Goal: Task Accomplishment & Management: Use online tool/utility

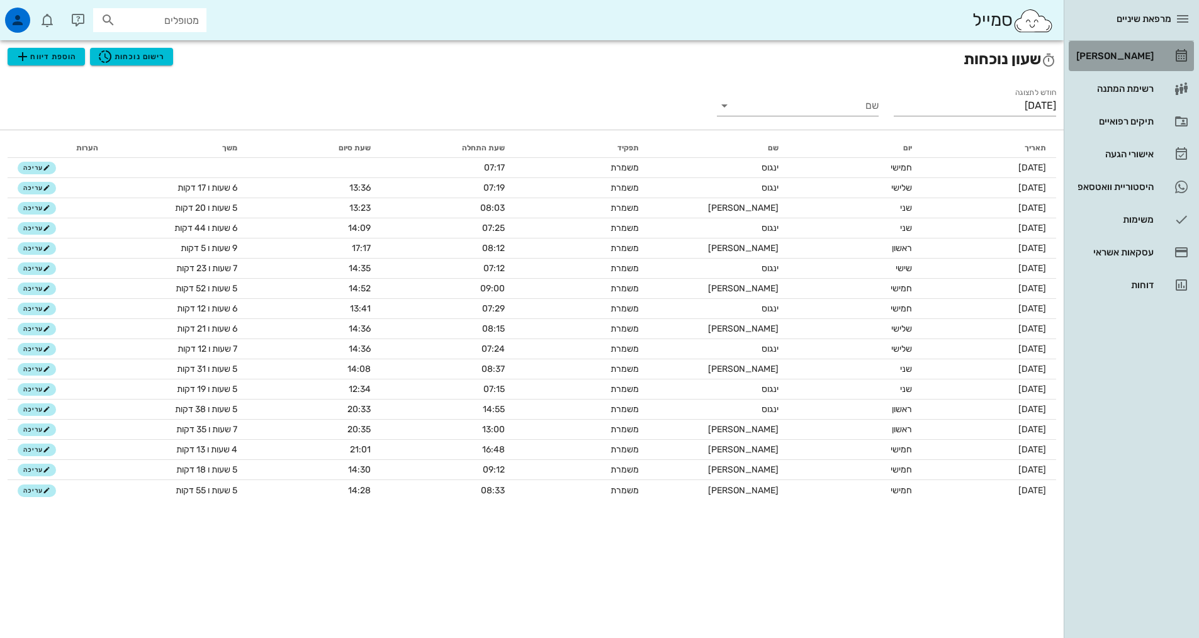
click at [1156, 55] on link "[PERSON_NAME]" at bounding box center [1131, 56] width 125 height 30
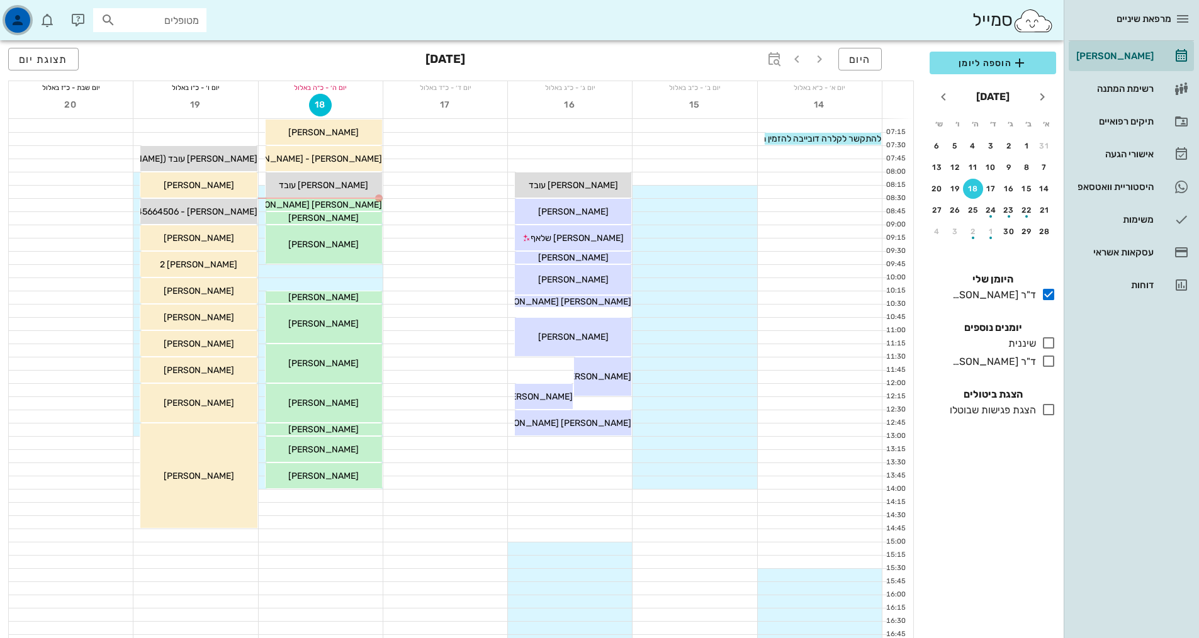
click at [19, 25] on icon "button" at bounding box center [17, 20] width 15 height 15
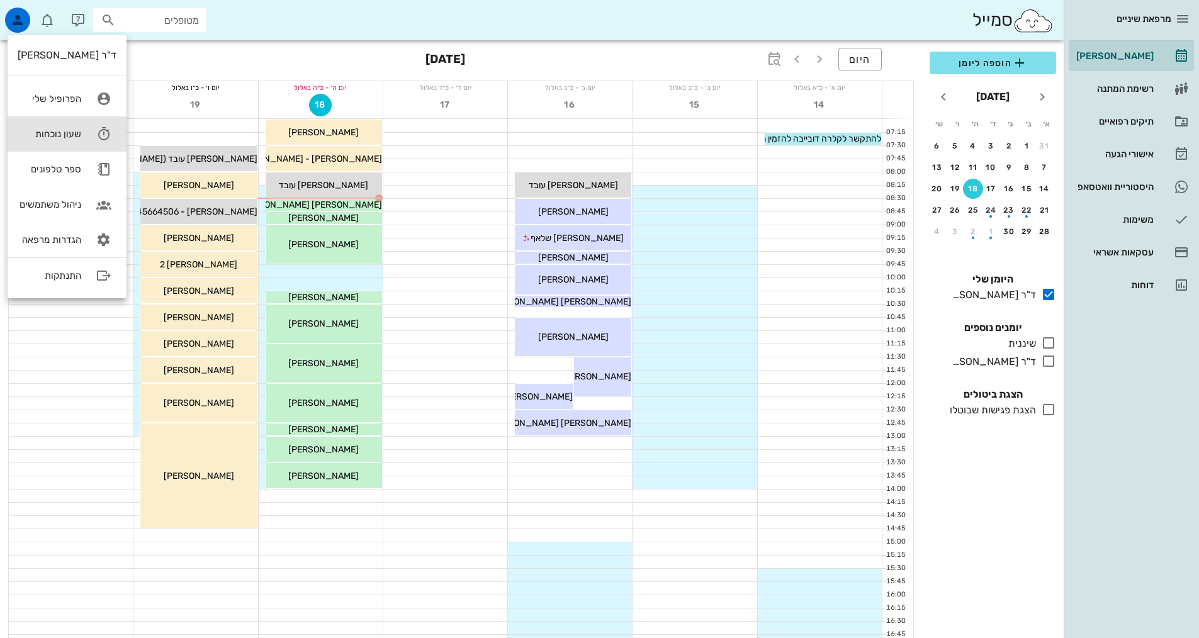
click at [65, 138] on div "שעון נוכחות" at bounding box center [50, 133] width 64 height 11
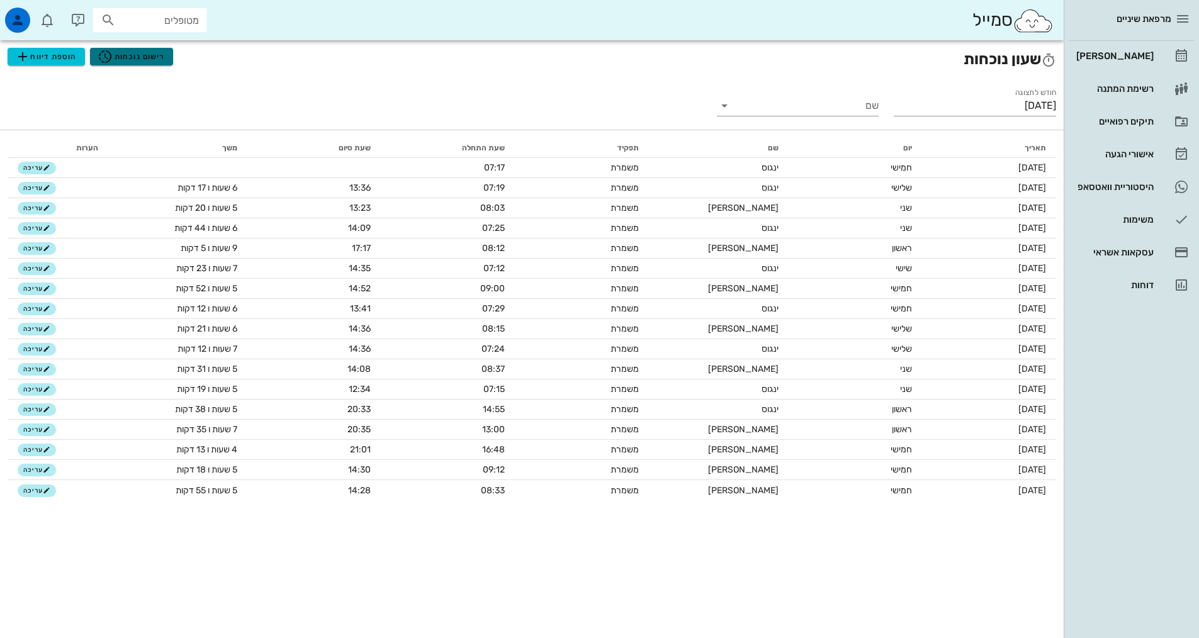
click at [121, 55] on span "רישום נוכחות" at bounding box center [131, 56] width 67 height 15
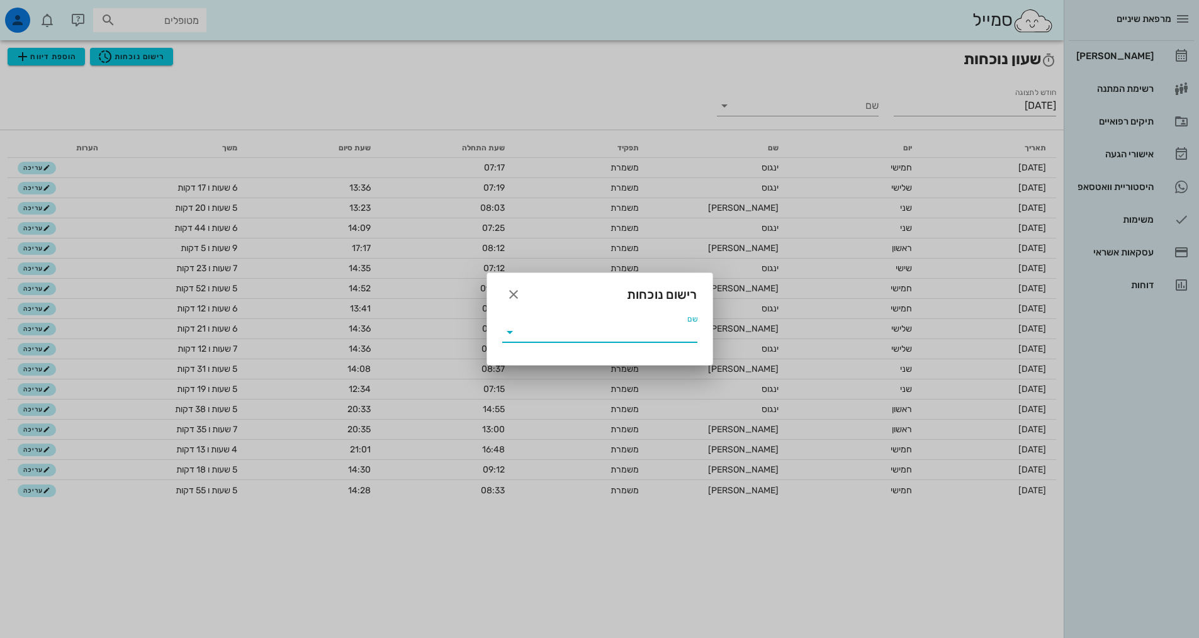
click at [629, 342] on div "שם" at bounding box center [599, 332] width 195 height 20
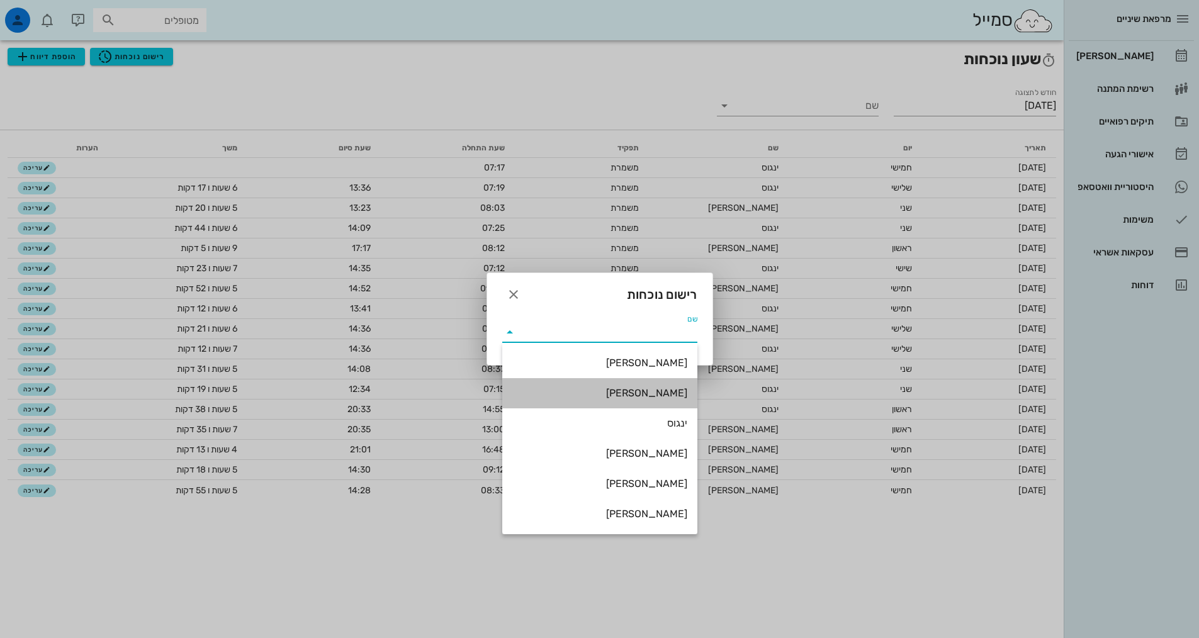
click at [645, 391] on div "[PERSON_NAME]" at bounding box center [599, 393] width 175 height 12
type input "[PERSON_NAME]"
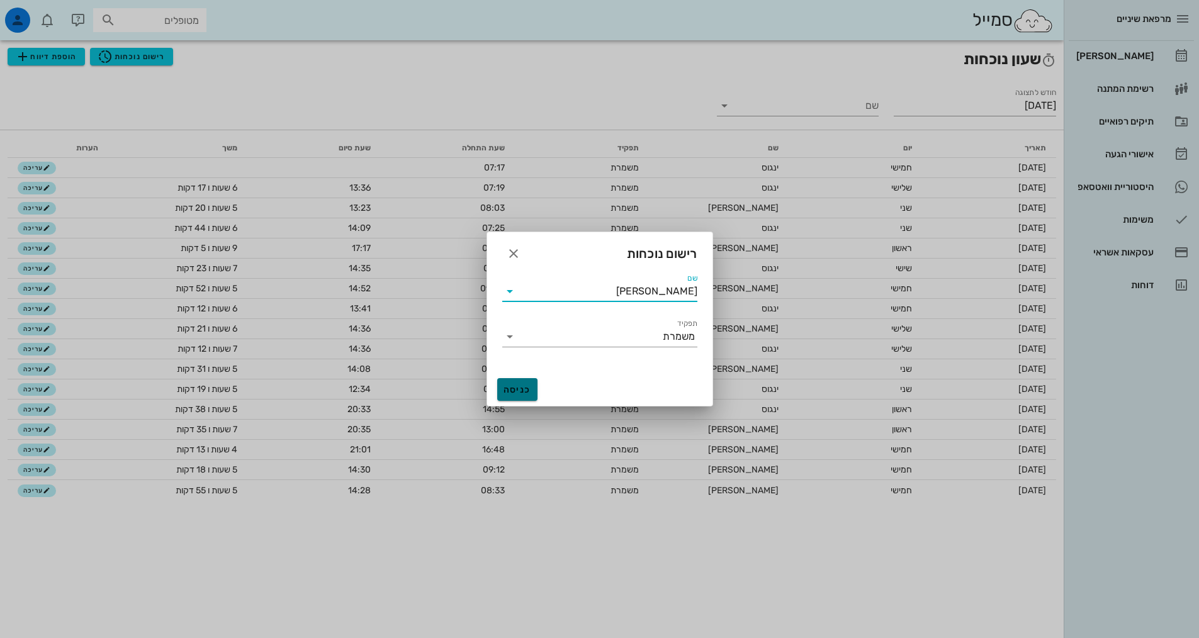
click at [519, 395] on span "כניסה" at bounding box center [517, 390] width 30 height 11
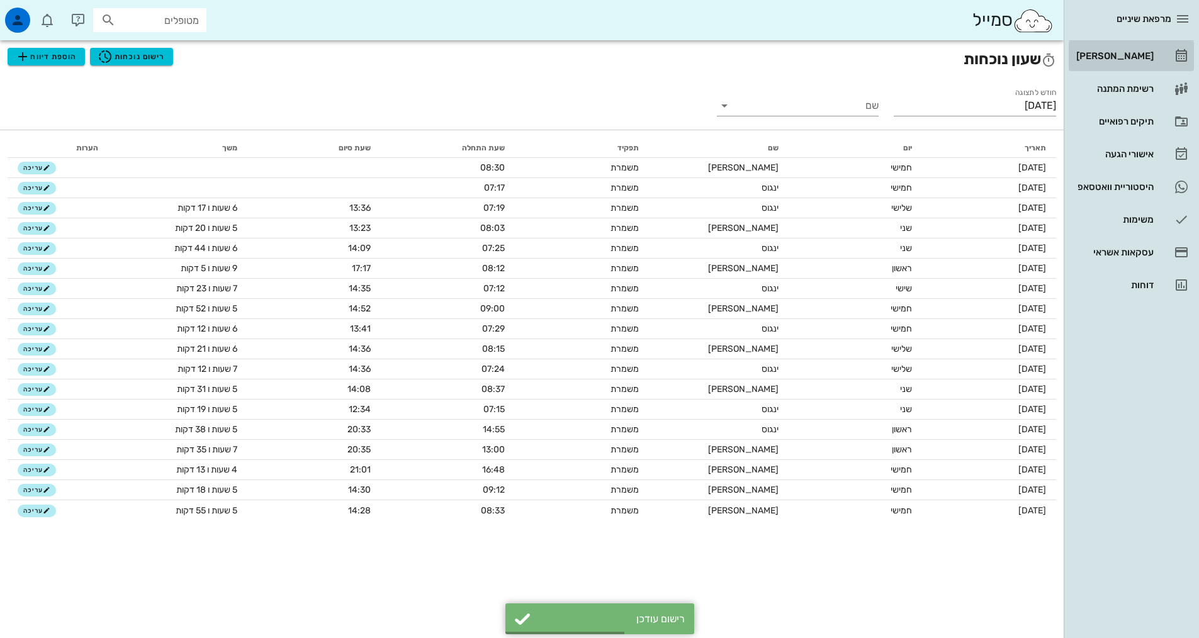
click at [1134, 61] on div "[PERSON_NAME]" at bounding box center [1114, 56] width 80 height 20
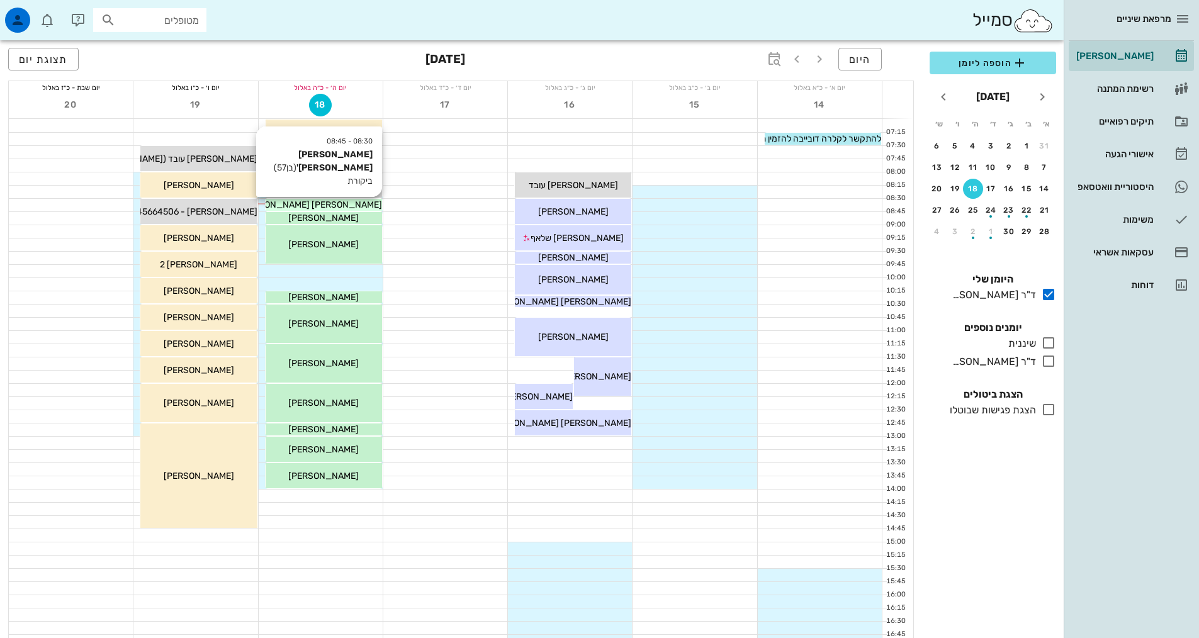
click at [362, 204] on div "[PERSON_NAME] [PERSON_NAME]'" at bounding box center [324, 204] width 116 height 13
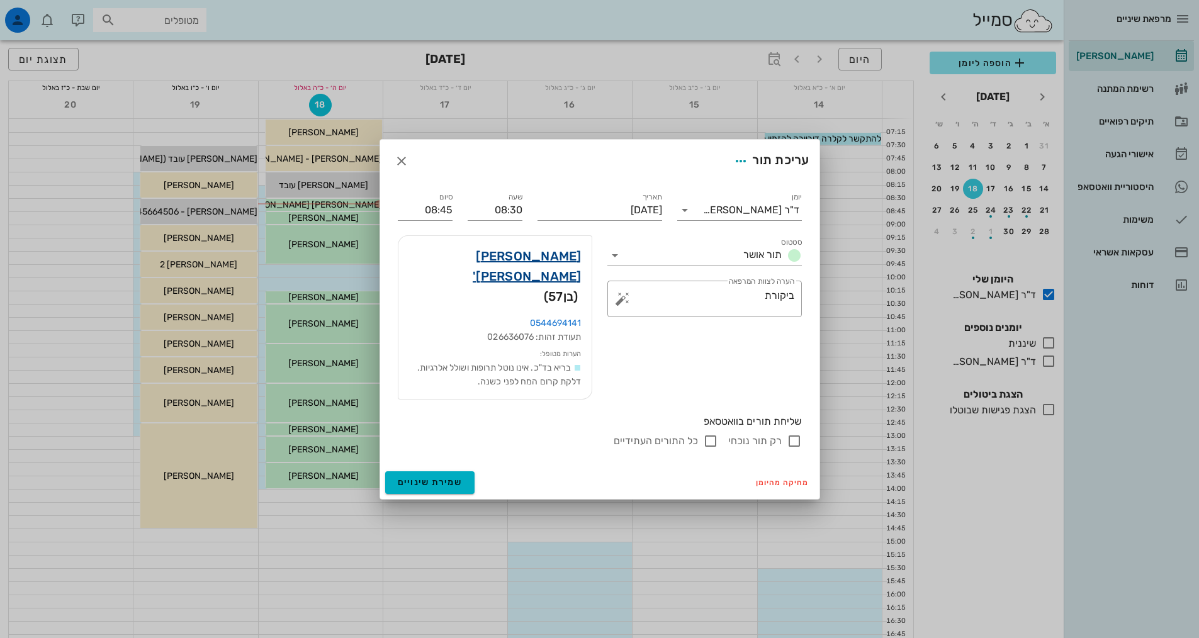
click at [572, 276] on link "[PERSON_NAME] [PERSON_NAME]'" at bounding box center [495, 266] width 173 height 40
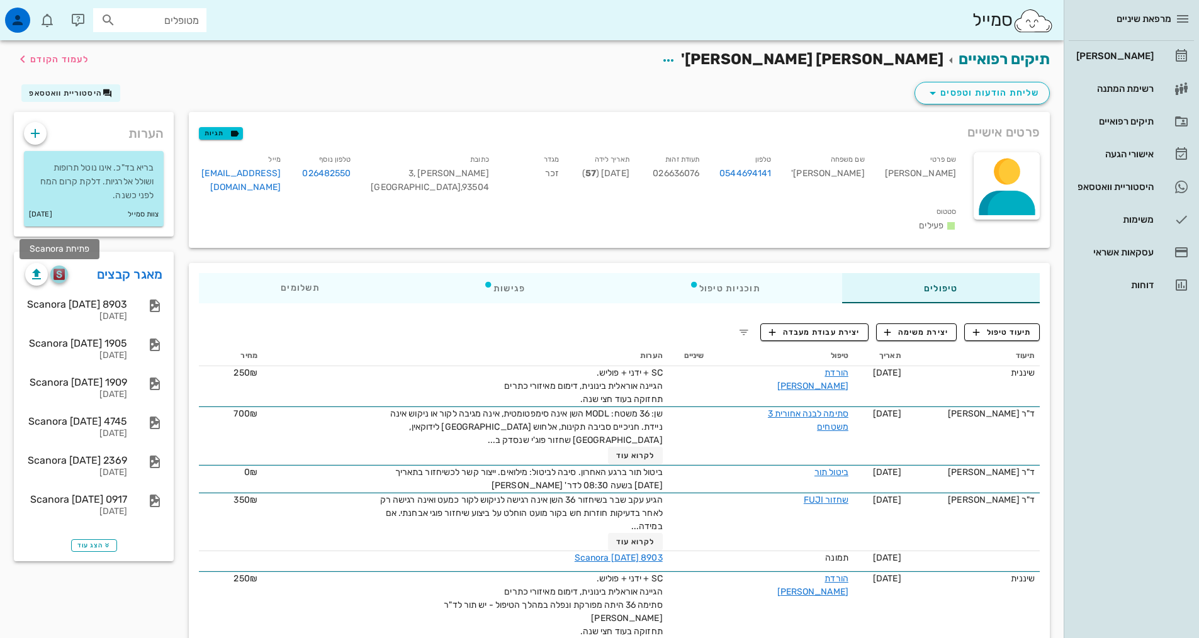
click at [59, 274] on img "button" at bounding box center [60, 274] width 12 height 11
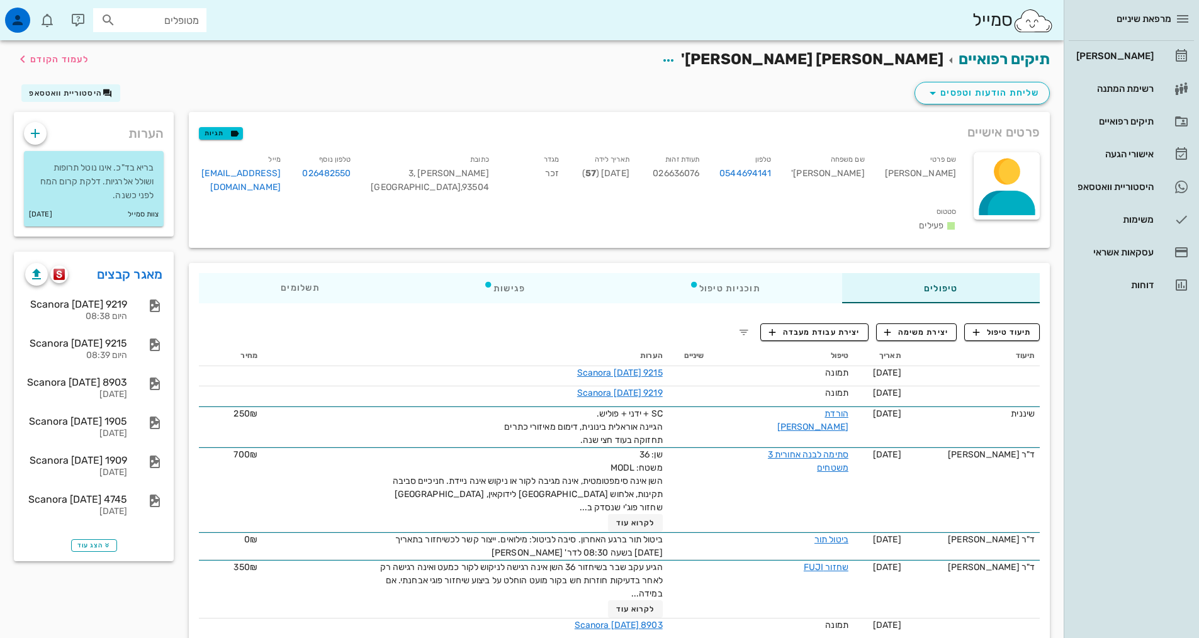
click at [196, 20] on input "מטופלים" at bounding box center [158, 20] width 81 height 16
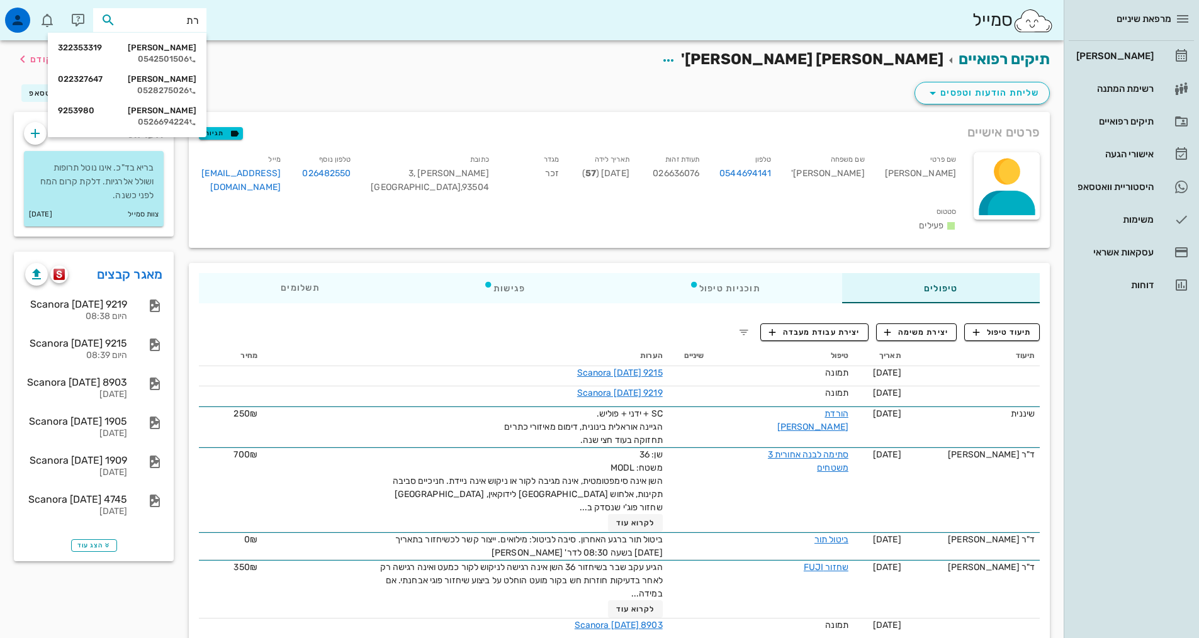
type input "[PERSON_NAME]"
click at [178, 77] on div "[PERSON_NAME] 022327647" at bounding box center [127, 79] width 138 height 10
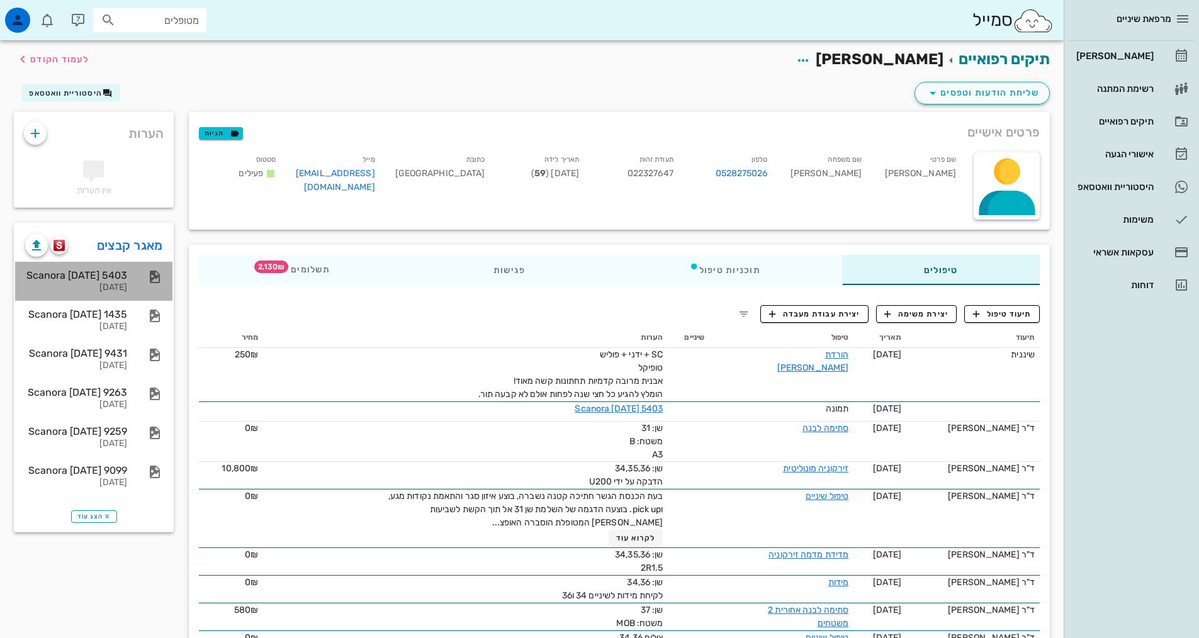
click at [116, 280] on div "Scanora [DATE] 5403" at bounding box center [76, 275] width 102 height 12
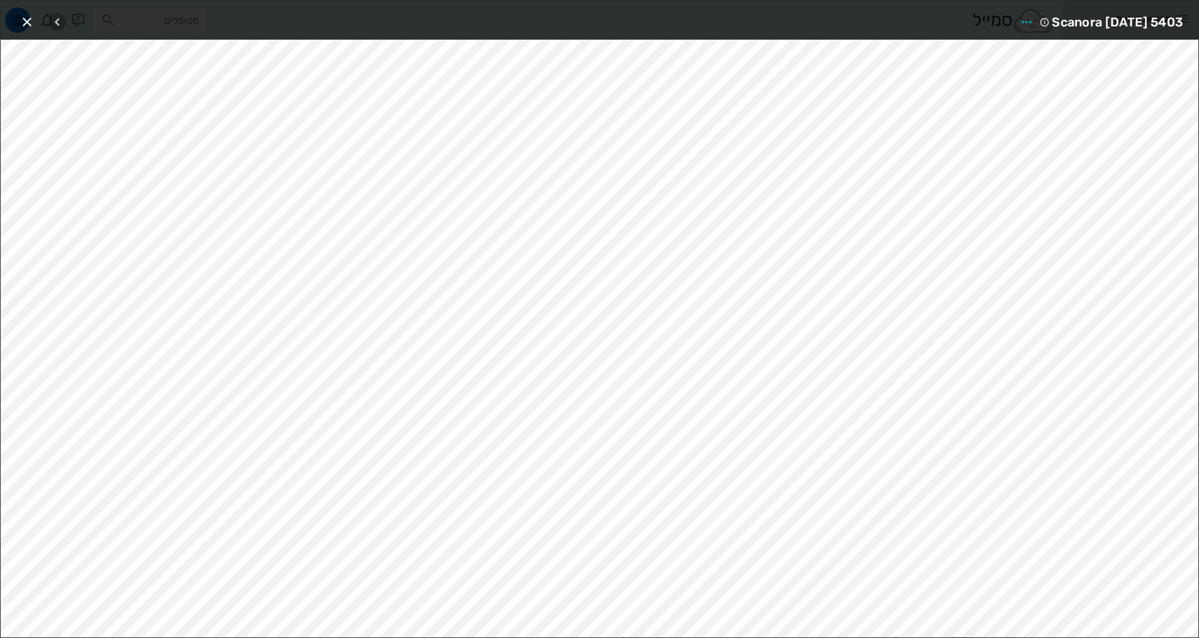
click at [55, 24] on icon "button" at bounding box center [57, 21] width 15 height 15
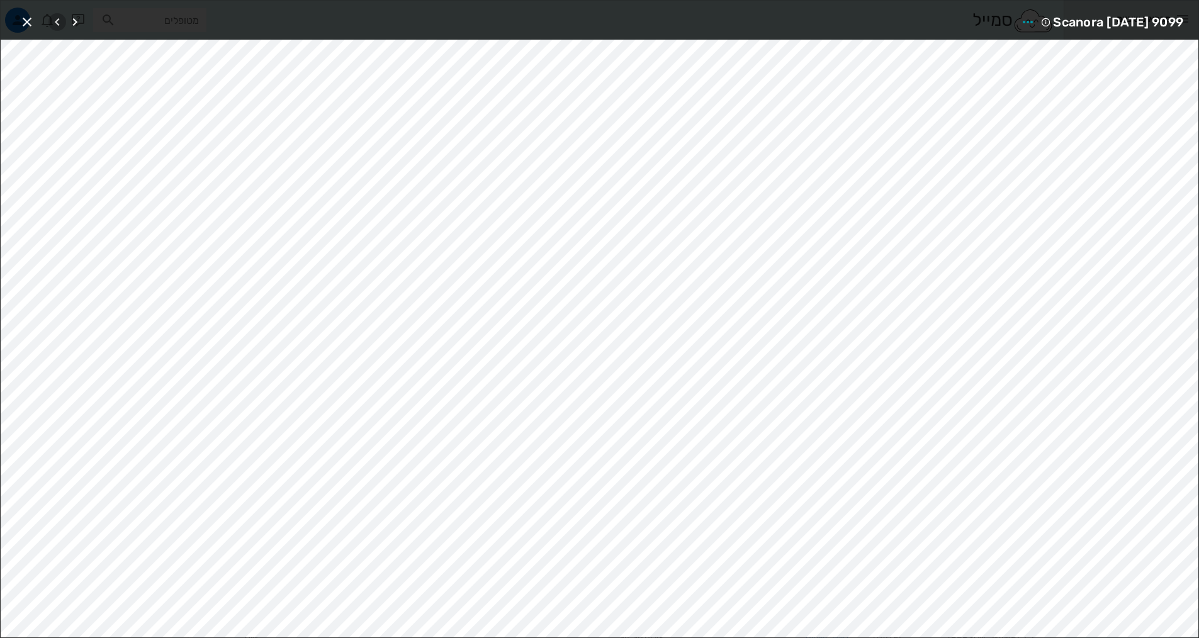
click at [55, 24] on icon "button" at bounding box center [57, 21] width 15 height 15
click at [55, 24] on div at bounding box center [65, 22] width 35 height 23
click at [26, 16] on icon "button" at bounding box center [27, 21] width 15 height 15
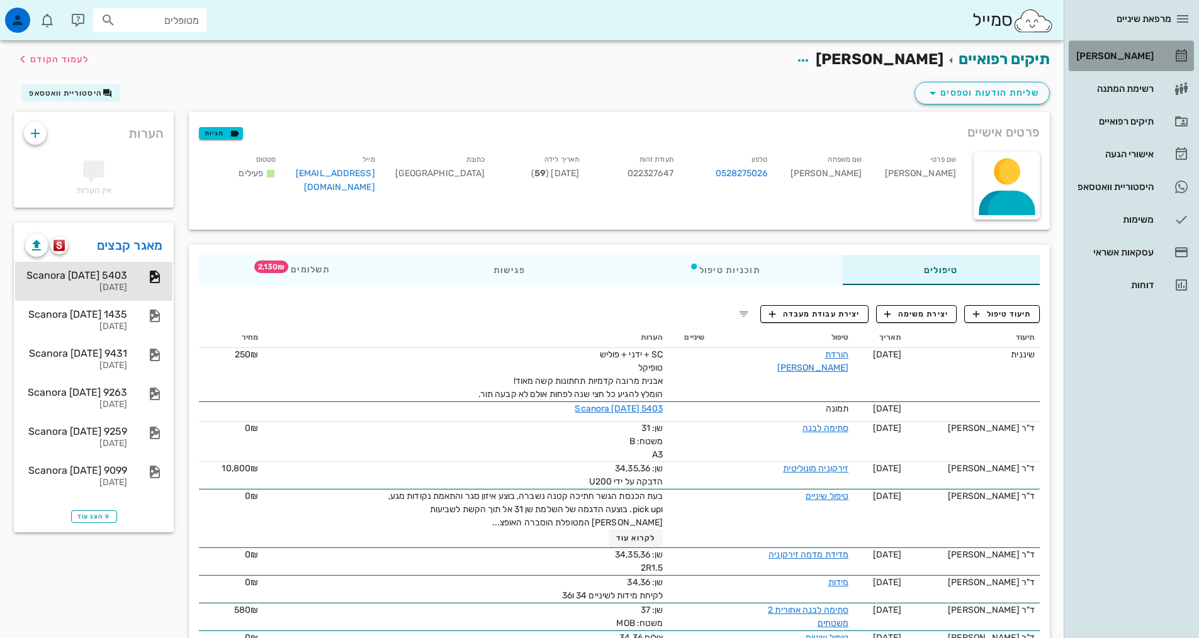
click at [1115, 50] on div "[PERSON_NAME]" at bounding box center [1114, 56] width 80 height 20
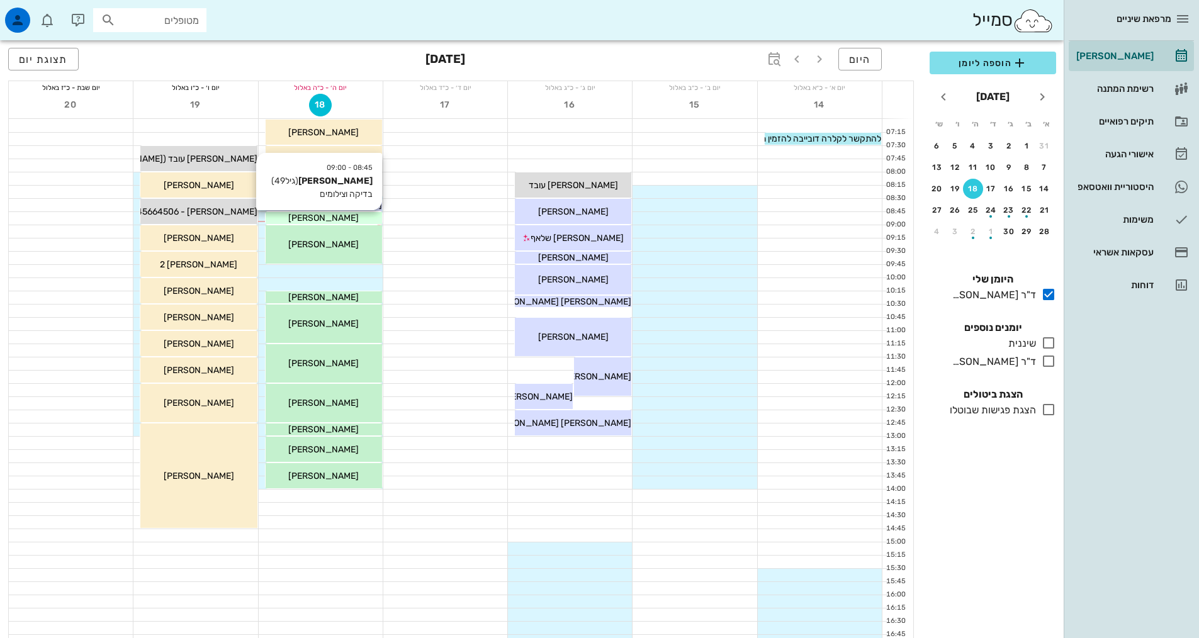
click at [358, 219] on div "[PERSON_NAME]" at bounding box center [324, 217] width 116 height 13
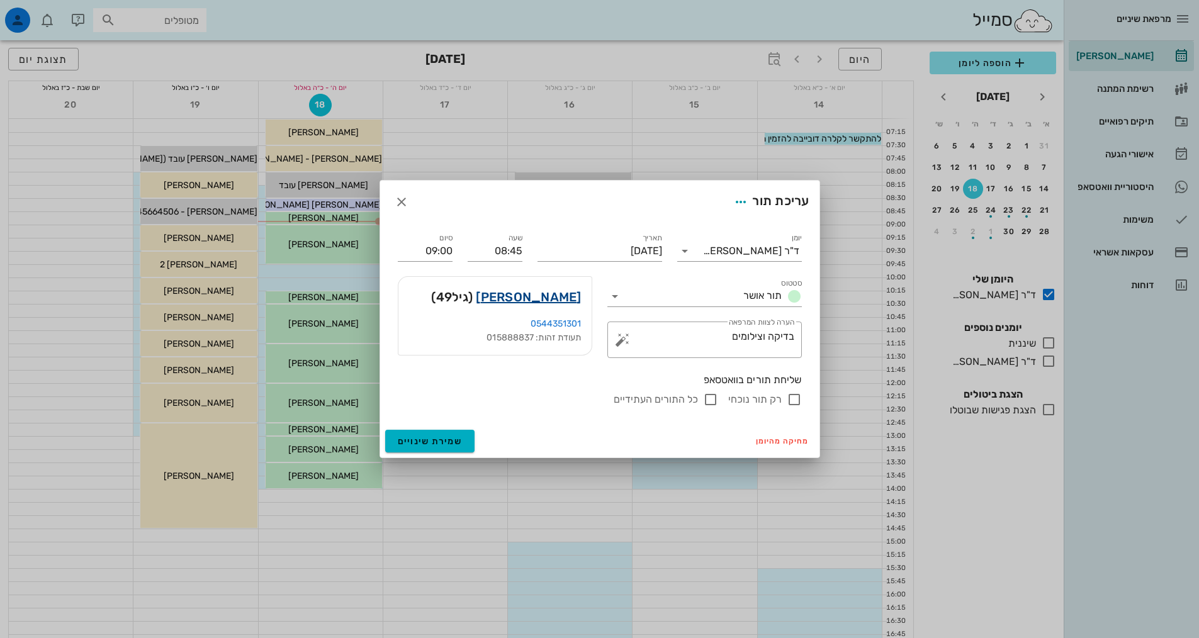
click at [533, 297] on link "[PERSON_NAME]" at bounding box center [528, 297] width 105 height 20
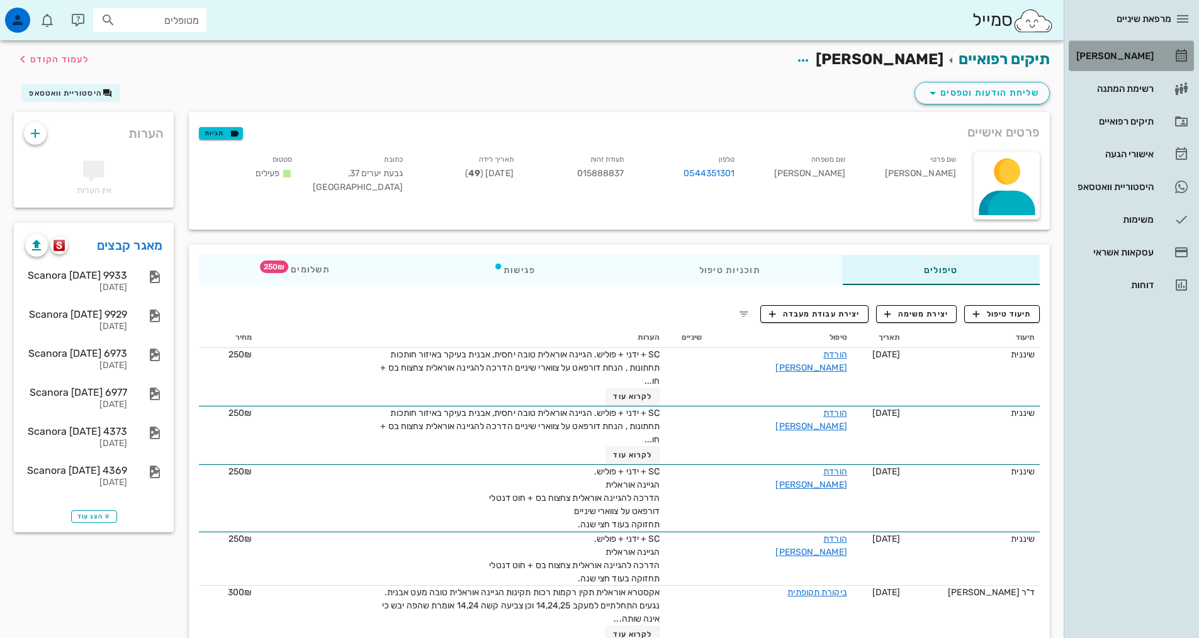
click at [1130, 57] on div "[PERSON_NAME]" at bounding box center [1114, 56] width 80 height 10
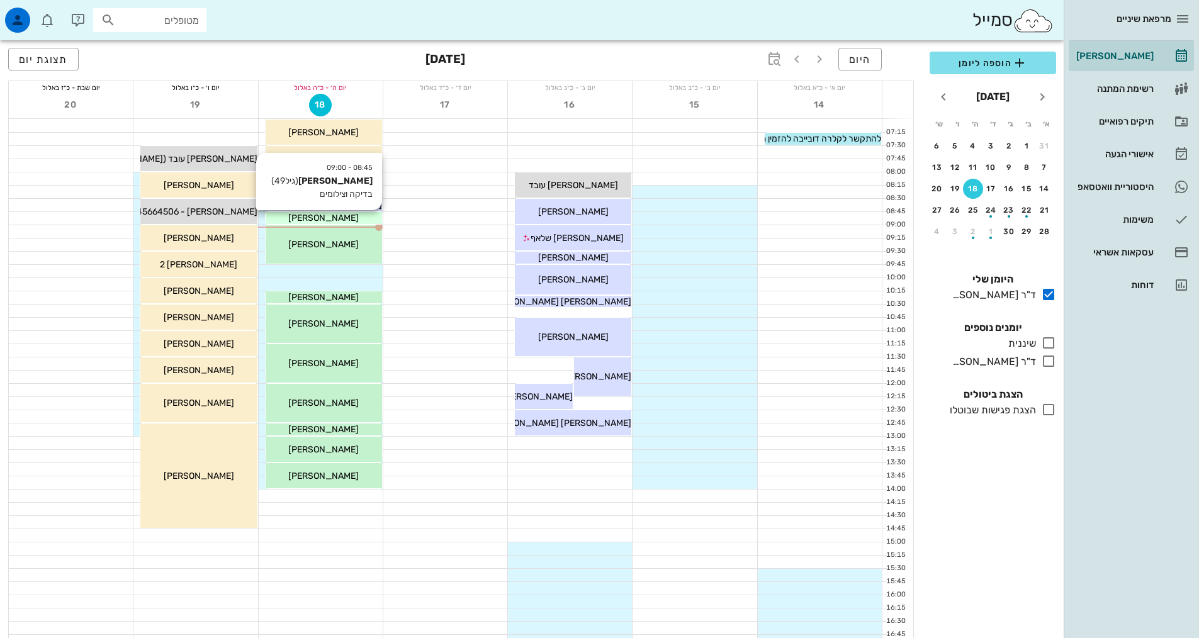
click at [307, 219] on span "[PERSON_NAME]" at bounding box center [323, 218] width 70 height 11
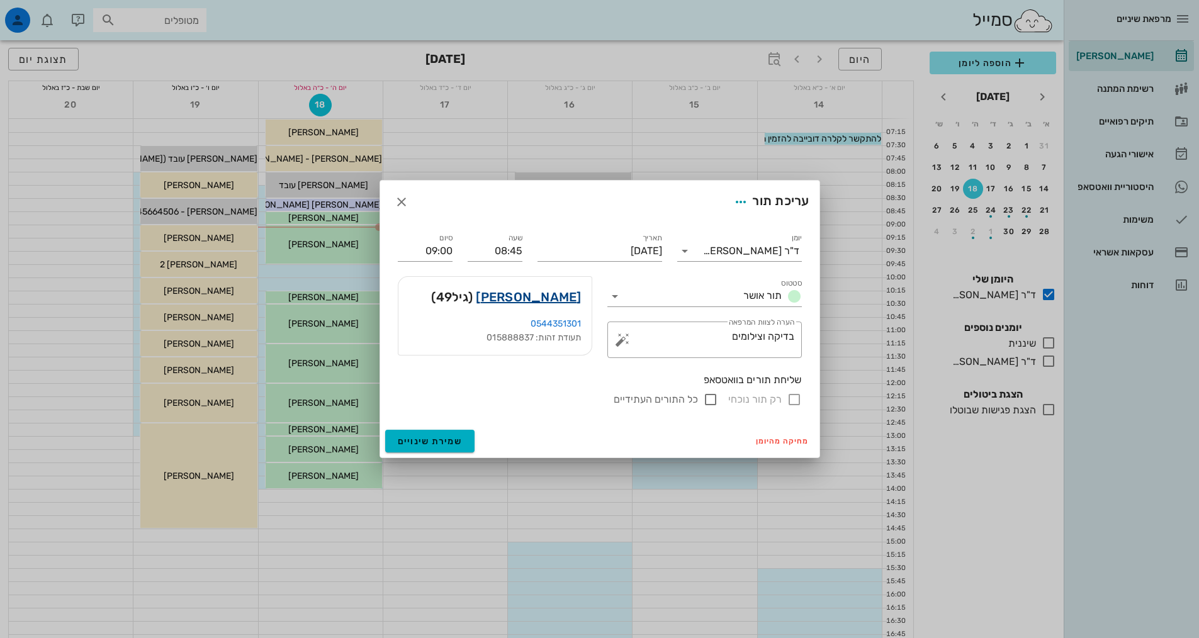
click at [529, 304] on link "[PERSON_NAME]" at bounding box center [528, 297] width 105 height 20
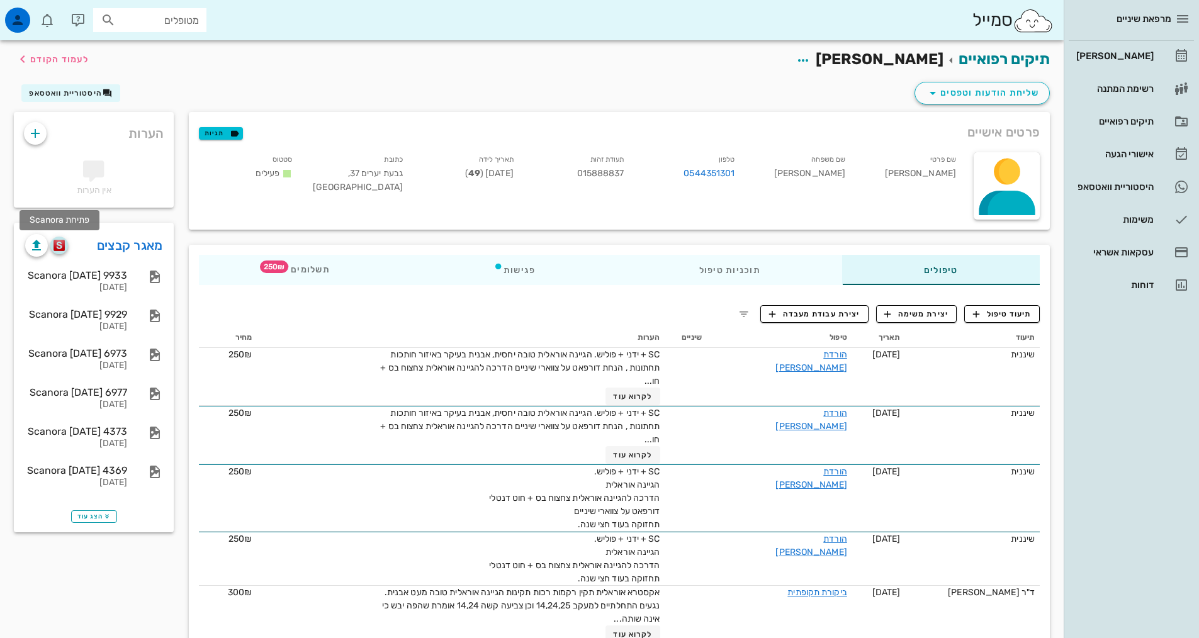
click at [62, 246] on img "button" at bounding box center [60, 245] width 12 height 11
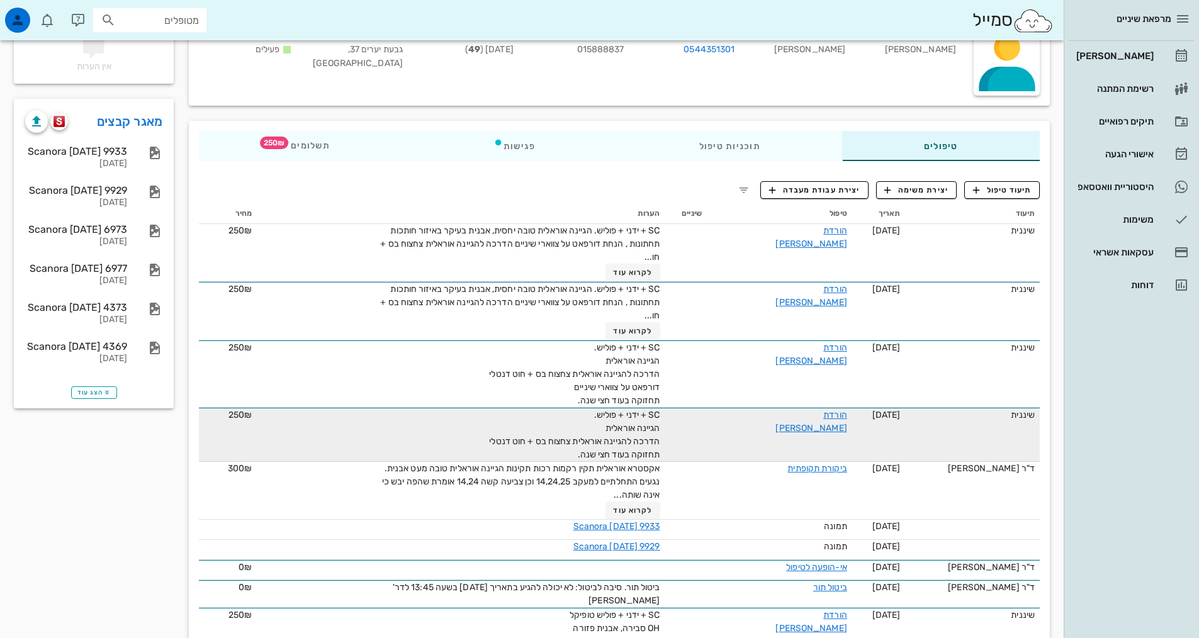
scroll to position [126, 0]
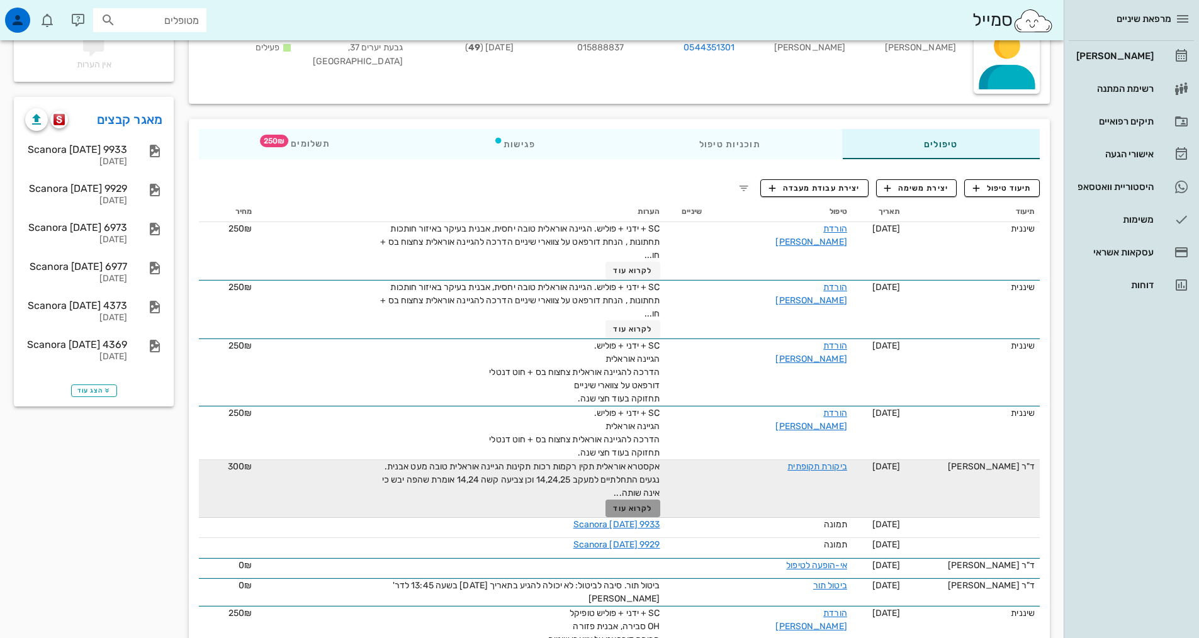
click at [638, 505] on span "לקרוא עוד" at bounding box center [632, 508] width 39 height 9
